Goal: Task Accomplishment & Management: Use online tool/utility

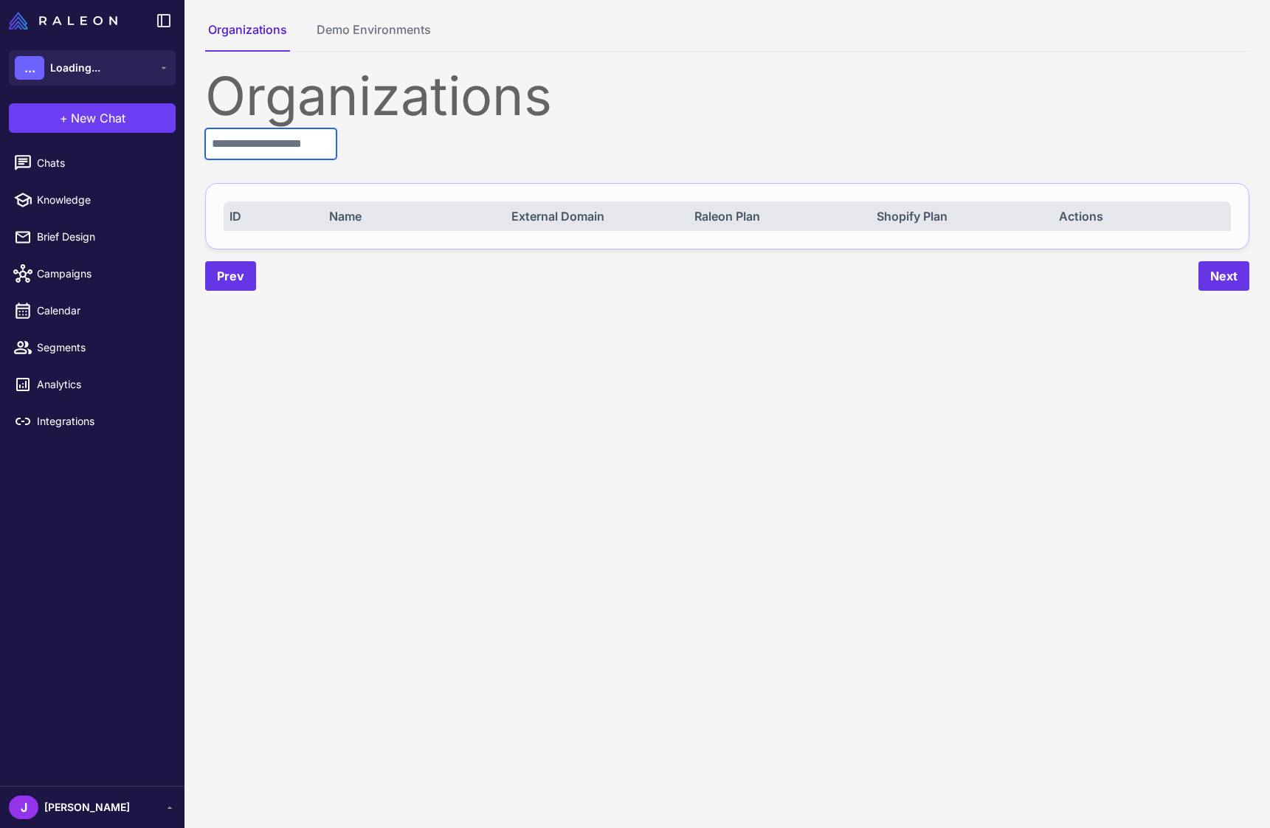
click at [270, 151] on input "text" at bounding box center [270, 143] width 131 height 31
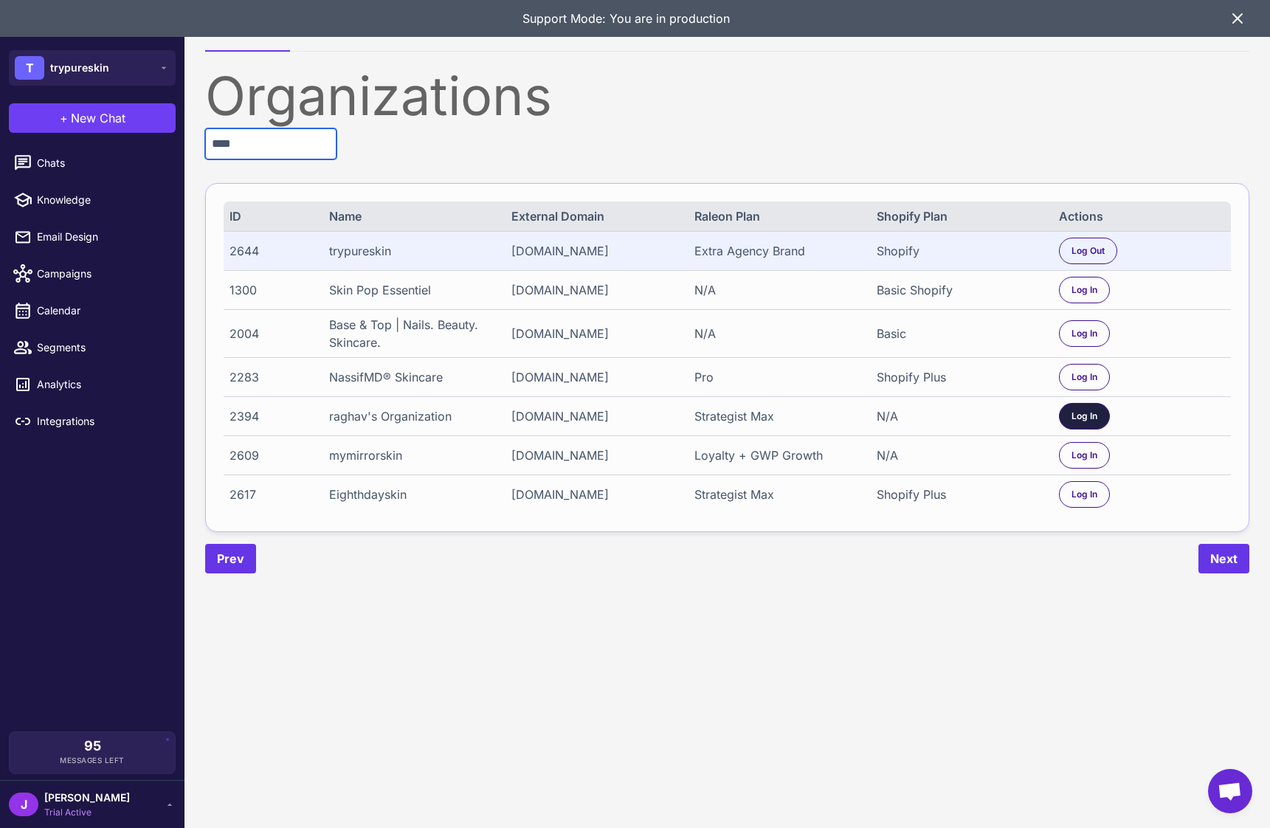
type input "****"
click at [1082, 423] on span "Log In" at bounding box center [1084, 416] width 26 height 13
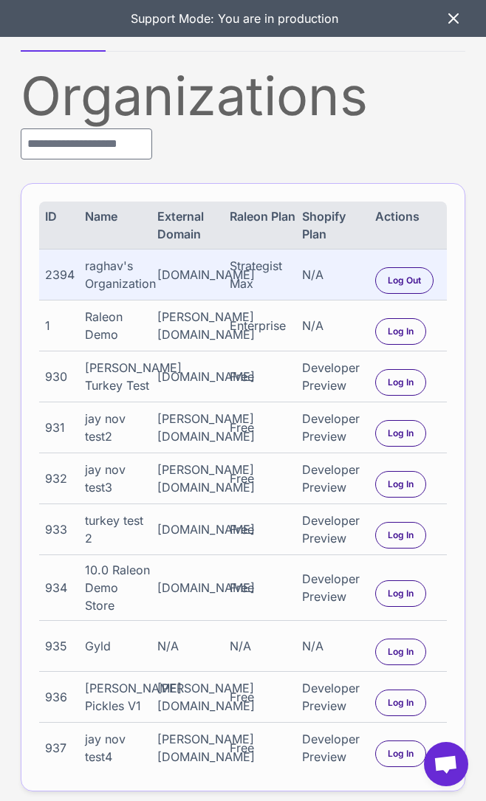
click at [64, 270] on div "2394" at bounding box center [61, 275] width 33 height 18
copy div "2394"
click at [410, 209] on div "Actions" at bounding box center [408, 224] width 66 height 35
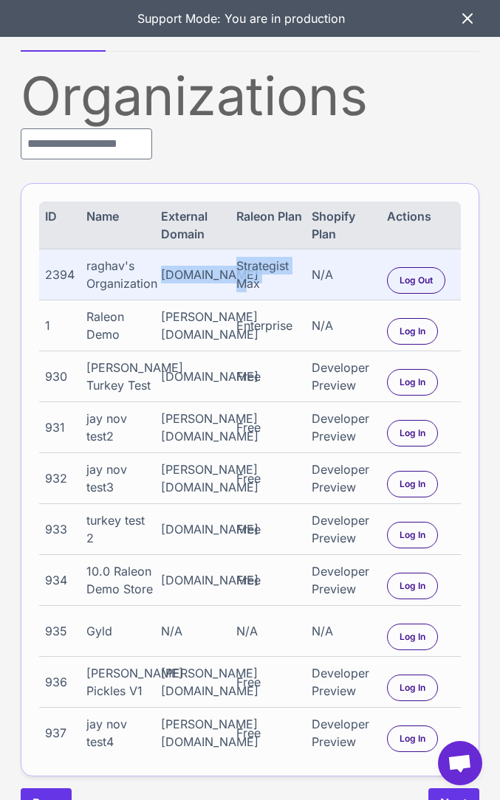
drag, startPoint x: 165, startPoint y: 277, endPoint x: 215, endPoint y: 289, distance: 52.4
click at [243, 281] on div "2394 raghav's Organization www.skinelements.com Strategist Max N/A Log Out" at bounding box center [249, 274] width 421 height 51
click at [182, 275] on div "[DOMAIN_NAME]" at bounding box center [195, 275] width 69 height 18
click at [362, 165] on div "Organizations ID Name External Domain Raleon Plan Shopify Plan Actions 2394 rag…" at bounding box center [250, 443] width 458 height 748
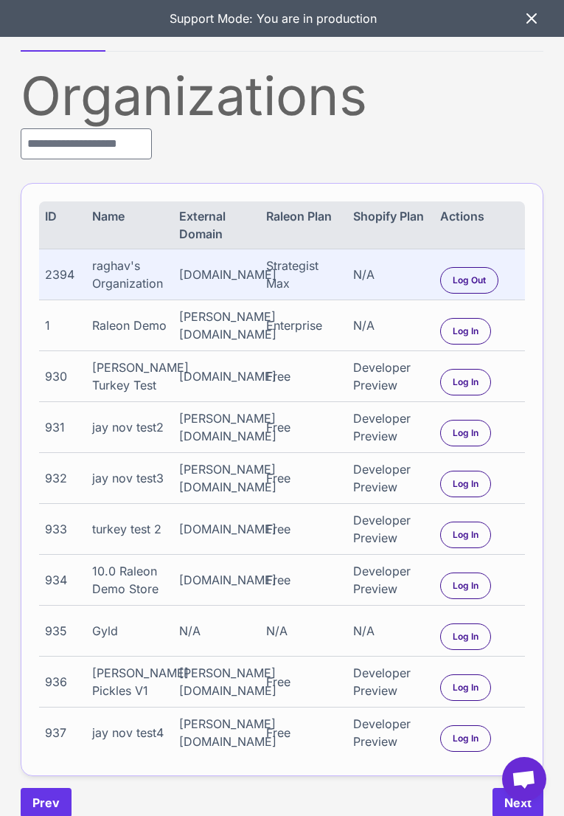
click at [57, 275] on div "2394" at bounding box center [65, 275] width 40 height 18
copy div "2394"
click at [106, 141] on input "text" at bounding box center [86, 143] width 131 height 31
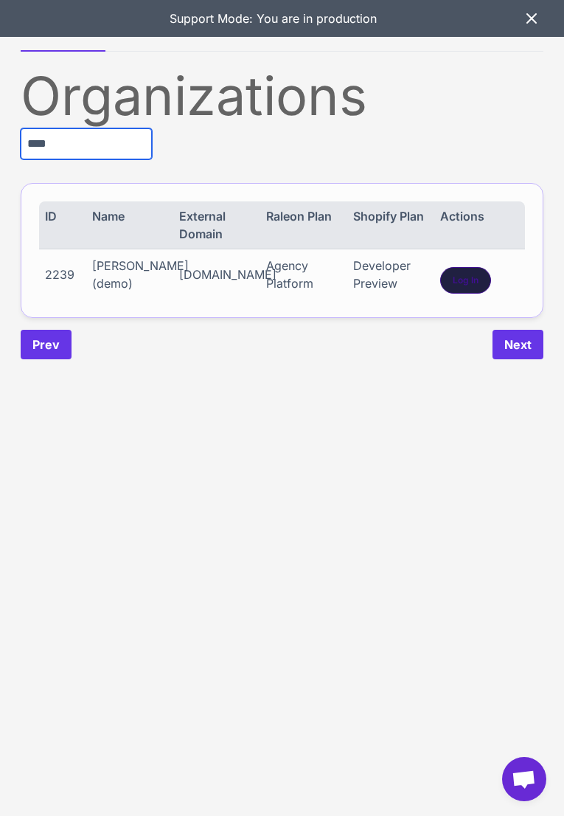
type input "****"
click at [458, 276] on span "Log In" at bounding box center [466, 280] width 26 height 13
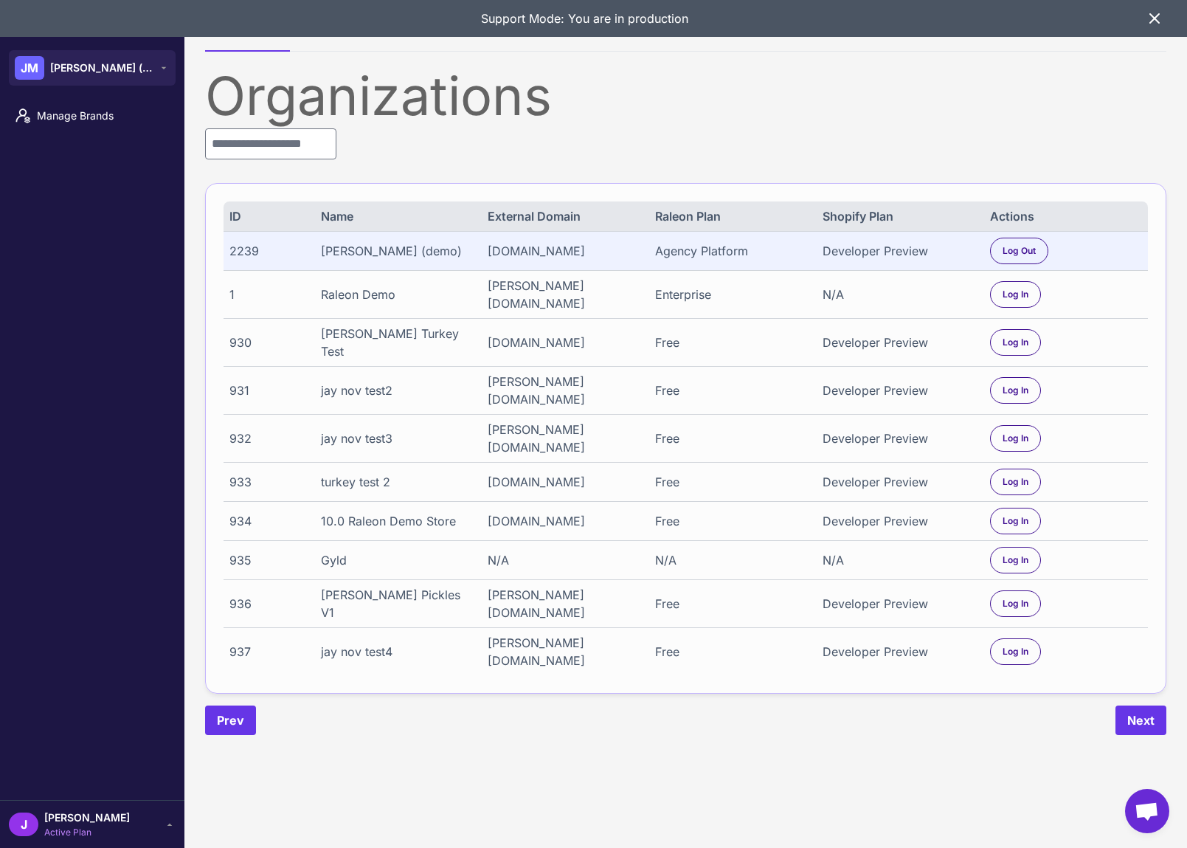
drag, startPoint x: 1150, startPoint y: 24, endPoint x: 858, endPoint y: 10, distance: 291.8
click at [1124, 24] on icon at bounding box center [1155, 19] width 18 height 18
